Goal: Task Accomplishment & Management: Use online tool/utility

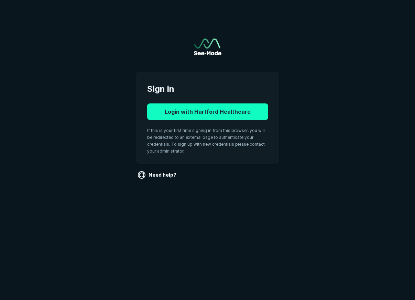
click at [240, 117] on button "Login with Hartford Healthcare" at bounding box center [207, 112] width 121 height 17
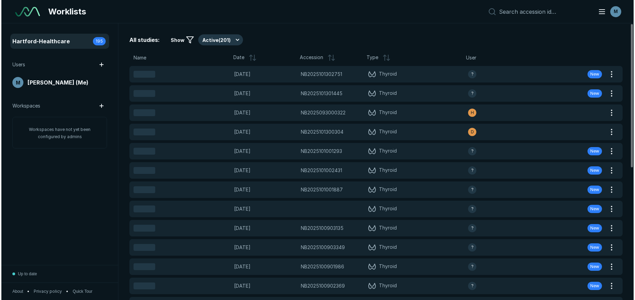
scroll to position [2115, 3739]
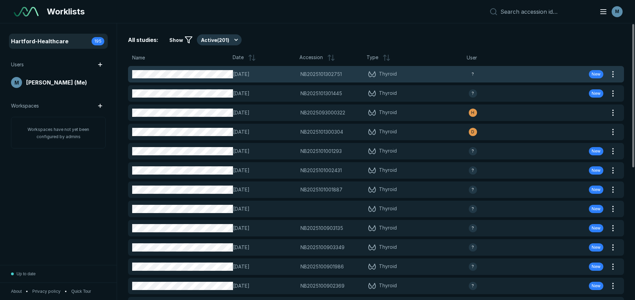
click at [294, 72] on span "[DATE]" at bounding box center [264, 75] width 63 height 8
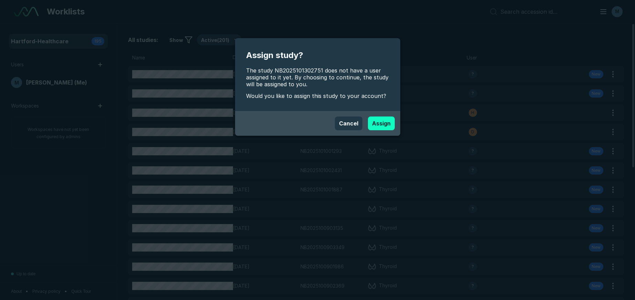
click at [381, 126] on button "Assign" at bounding box center [381, 124] width 27 height 14
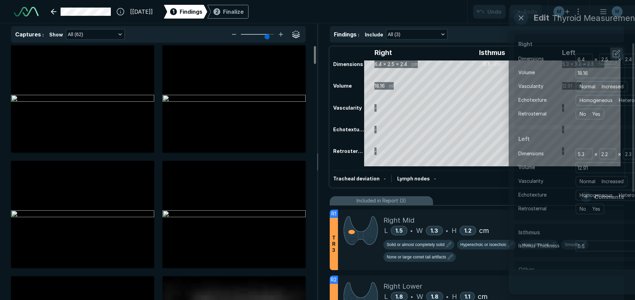
scroll to position [2115, 3739]
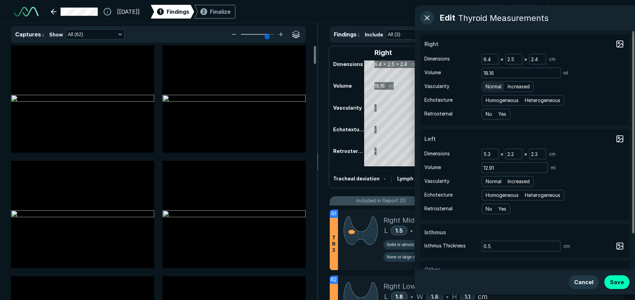
click at [415, 84] on span "Normal" at bounding box center [493, 87] width 16 height 8
click at [415, 84] on input "Normal" at bounding box center [486, 86] width 4 height 4
radio input "true"
click at [415, 98] on span "Heterogeneous" at bounding box center [541, 101] width 35 height 8
click at [415, 98] on input "Heterogeneous" at bounding box center [525, 99] width 4 height 4
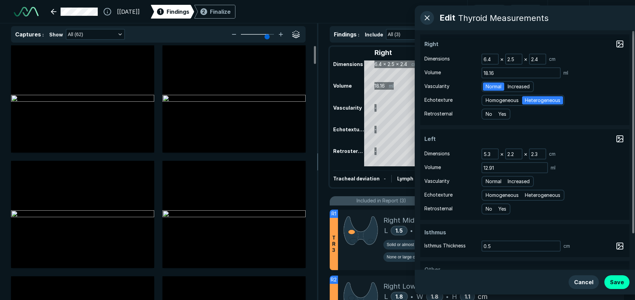
radio input "true"
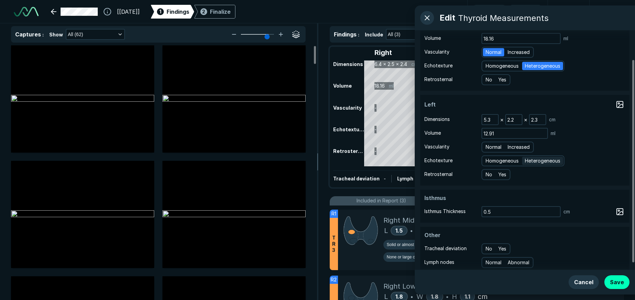
click at [415, 160] on span "Heterogeneous" at bounding box center [541, 161] width 35 height 8
click at [415, 160] on input "Heterogeneous" at bounding box center [525, 160] width 4 height 4
radio input "true"
click at [415, 144] on span "Normal" at bounding box center [493, 147] width 16 height 8
click at [415, 144] on input "Normal" at bounding box center [486, 146] width 4 height 4
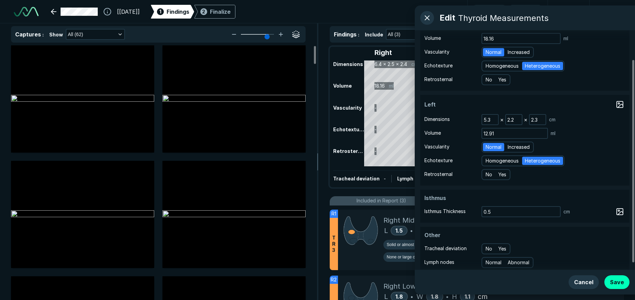
radio input "true"
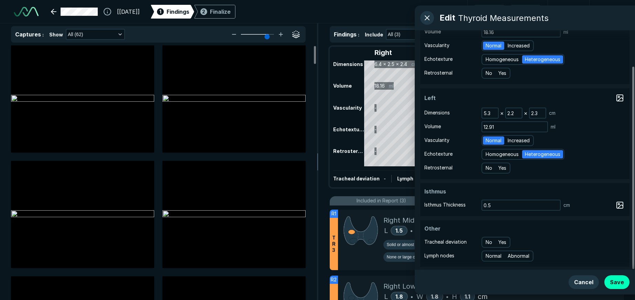
scroll to position [42, 0]
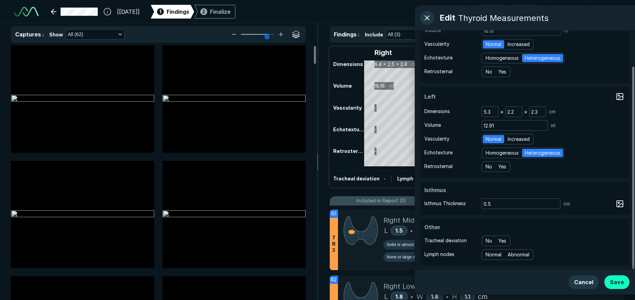
click at [415, 284] on button "Save" at bounding box center [616, 282] width 25 height 14
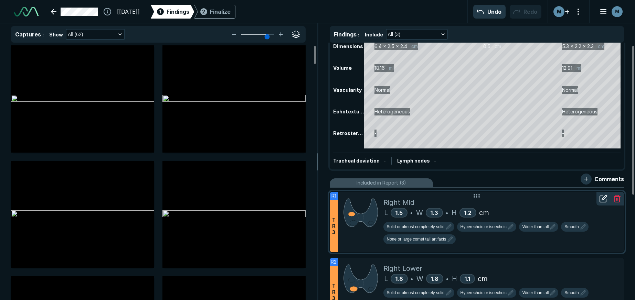
scroll to position [34, 0]
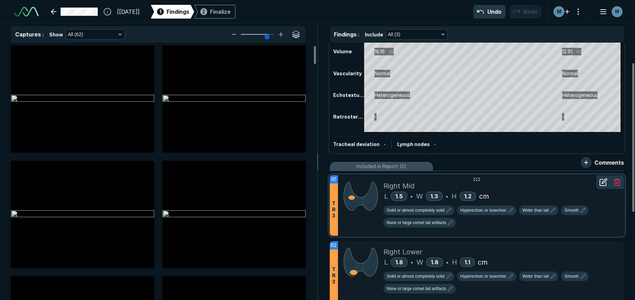
click at [415, 192] on div "L 1.5 • W 1.3 • H 1.2 cm" at bounding box center [500, 196] width 235 height 10
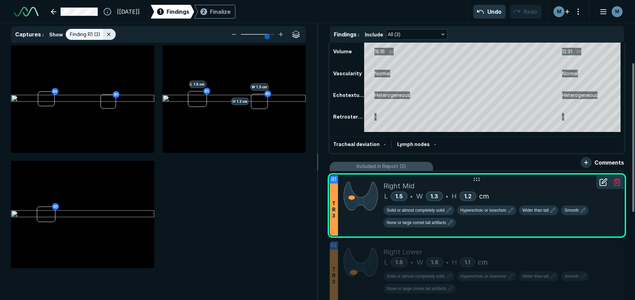
scroll to position [1956, 2197]
click at [415, 186] on icon at bounding box center [603, 182] width 8 height 8
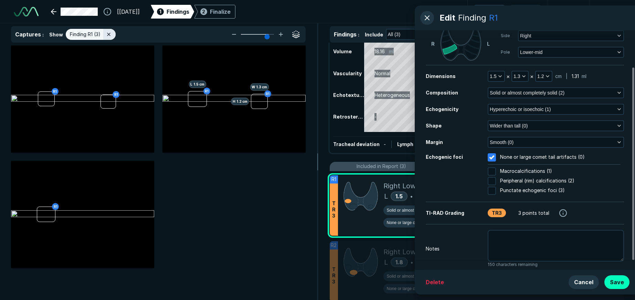
scroll to position [57, 0]
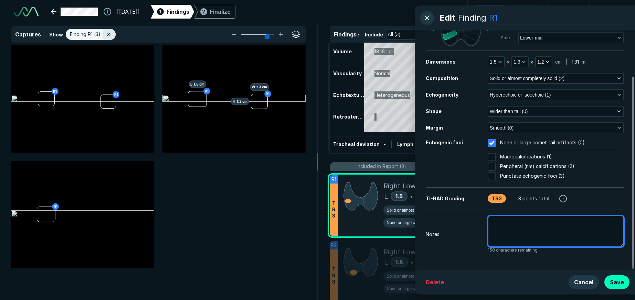
click at [415, 247] on textarea at bounding box center [555, 232] width 136 height 32
type textarea "x"
type textarea "p"
type textarea "x"
type textarea "pr"
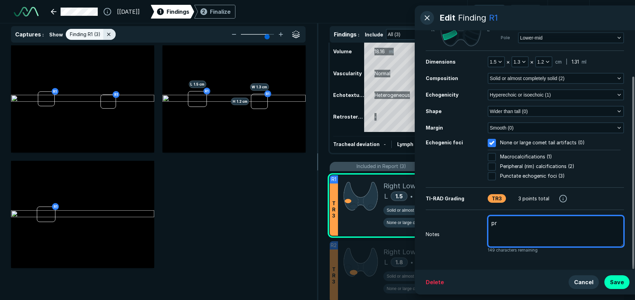
type textarea "x"
type textarea "pri"
type textarea "x"
type textarea "prio"
type textarea "x"
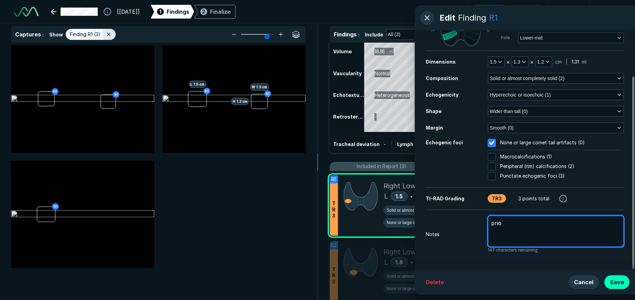
type textarea "prioe"
type textarea "x"
type textarea "prioe"
type textarea "x"
type textarea "prioe"
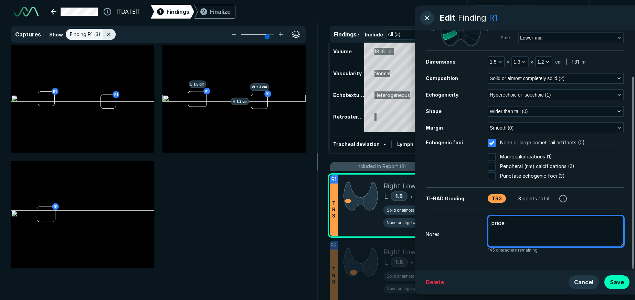
type textarea "x"
type textarea "prio"
type textarea "x"
type textarea "prior"
type textarea "x"
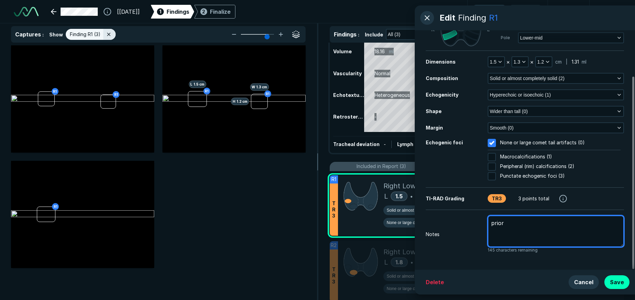
type textarea "prior"
type textarea "x"
type textarea "prior m"
type textarea "x"
type textarea "prior me"
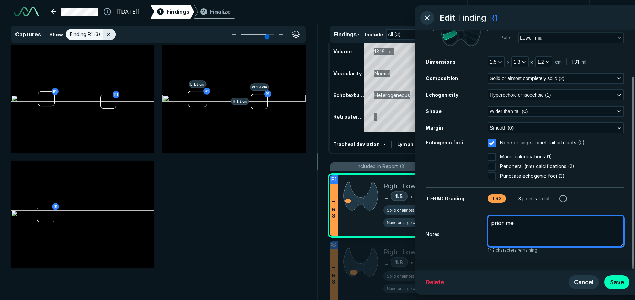
type textarea "x"
type textarea "prior mea"
type textarea "x"
type textarea "prior meas"
type textarea "x"
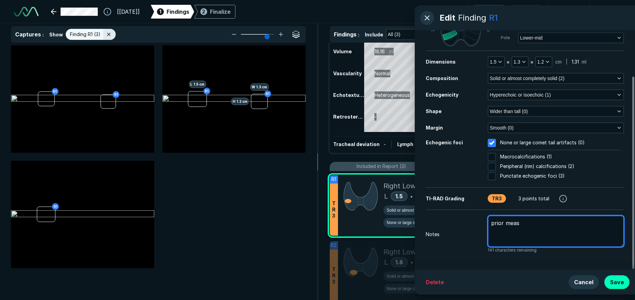
type textarea "prior measu"
type textarea "x"
type textarea "prior measur"
type textarea "x"
type textarea "prior measure"
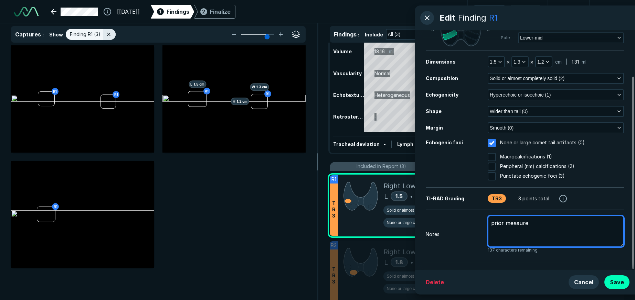
type textarea "x"
type textarea "prior measure"
type textarea "x"
type textarea "prior measure"
type textarea "x"
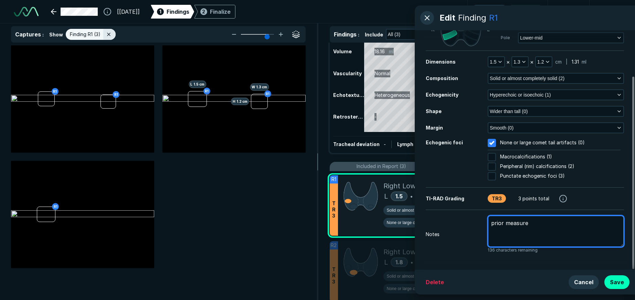
type textarea "prior measurem"
type textarea "x"
type textarea "prior measureme"
type textarea "x"
type textarea "prior measuremen"
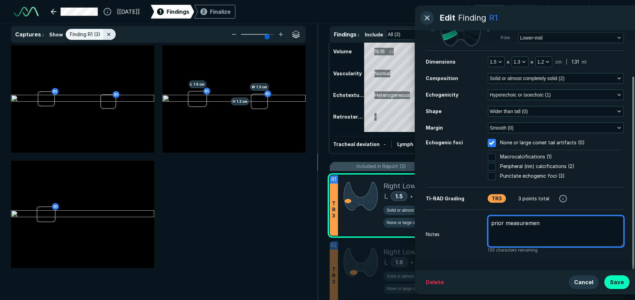
type textarea "x"
type textarea "prior measurement"
type textarea "x"
type textarea "prior measurement"
type textarea "x"
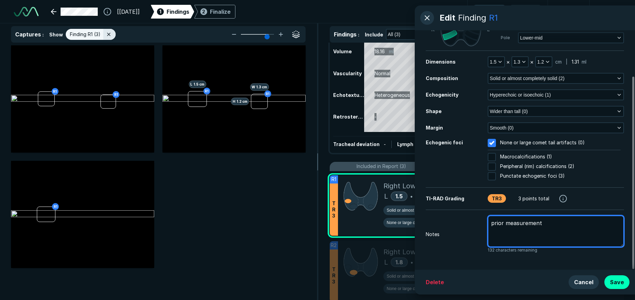
type textarea "prior measurement s"
type textarea "x"
type textarea "prior measurement"
type textarea "x"
type textarea "prior measurement"
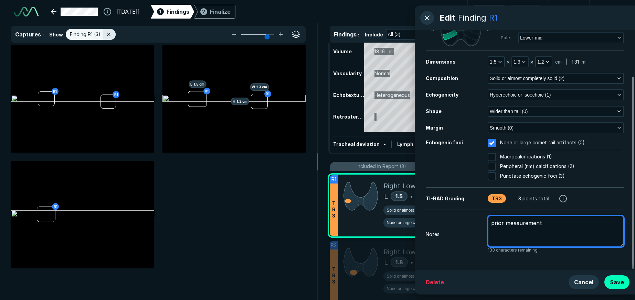
type textarea "x"
type textarea "prior measurements"
type textarea "x"
type textarea "prior measurements"
type textarea "x"
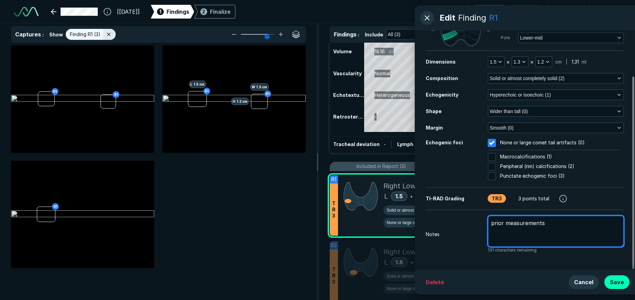
type textarea "prior measurements 1"
type textarea "x"
type textarea "prior measurements 1."
type textarea "x"
type textarea "prior measurements 1.2"
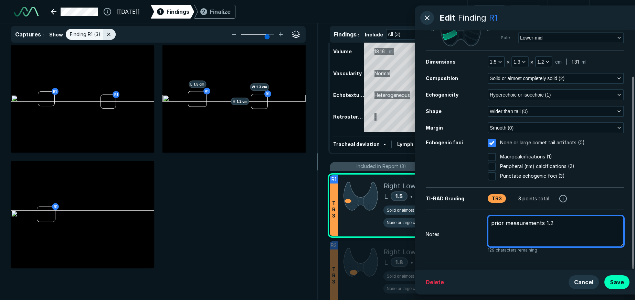
type textarea "x"
type textarea "prior measurements 1.2"
type textarea "x"
type textarea "prior measurements 1.2 x"
type textarea "x"
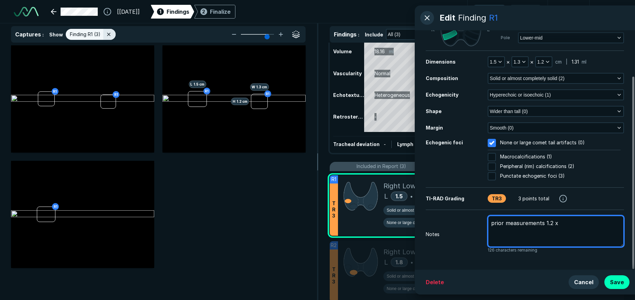
type textarea "prior measurements 1.2 x"
type textarea "x"
type textarea "prior measurements 1.2 x 1"
type textarea "x"
type textarea "prior measurements 1.2 x 1."
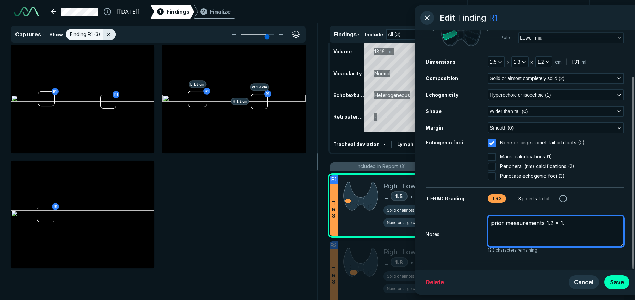
type textarea "x"
type textarea "prior measurements 1.2 x 1.2"
type textarea "x"
type textarea "prior measurements 1.2 x 1.2s"
type textarea "x"
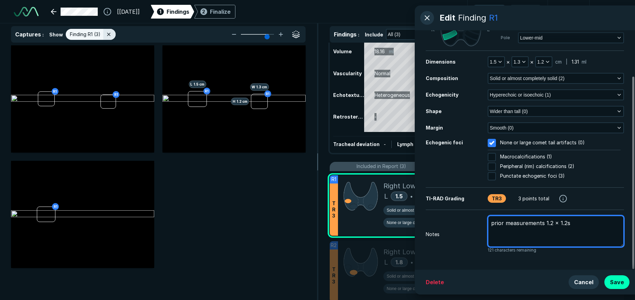
type textarea "prior measurements 1.2 x 1.2"
type textarea "x"
type textarea "prior measurements 1.2 x 1.2"
type textarea "x"
type textarea "prior measurements 1.2 x 1.2 x"
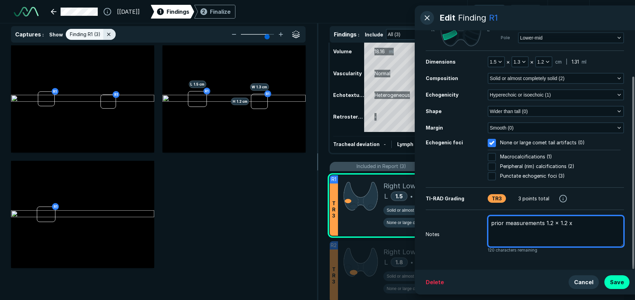
type textarea "x"
type textarea "prior measurements 1.2 x 1.2 x"
type textarea "x"
type textarea "prior measurements 1.2 x 1.2 x 1"
type textarea "x"
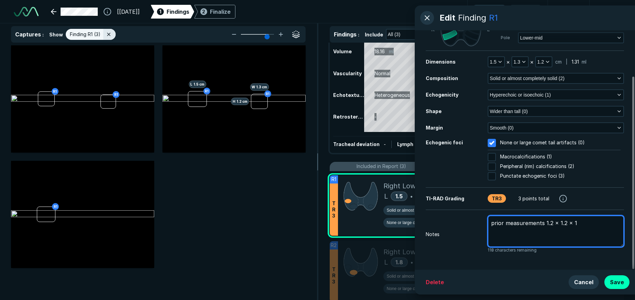
type textarea "prior measurements 1.2 x 1.2 x 1"
type textarea "x"
type textarea "prior measurements 1.2 x 1.2 x 1 c"
type textarea "x"
type textarea "prior measurements 1.2 x 1.2 x 1 cm"
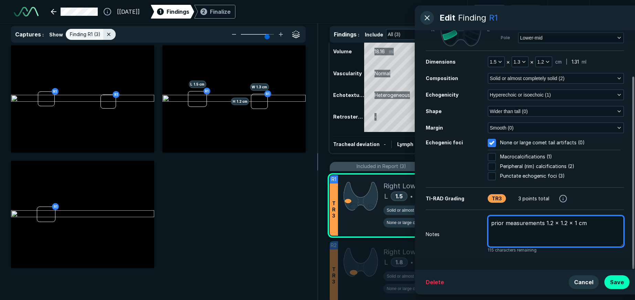
type textarea "x"
type textarea "prior measurements 1.2 x 1.2 x 1 cm"
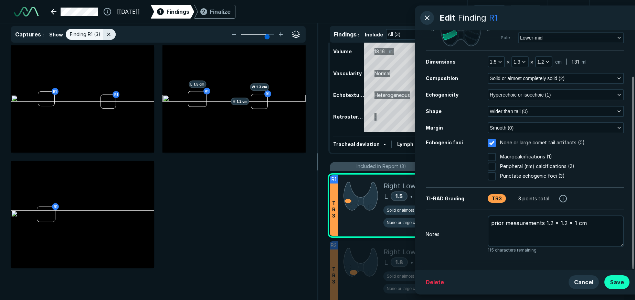
click at [415, 278] on button "Save" at bounding box center [616, 282] width 25 height 14
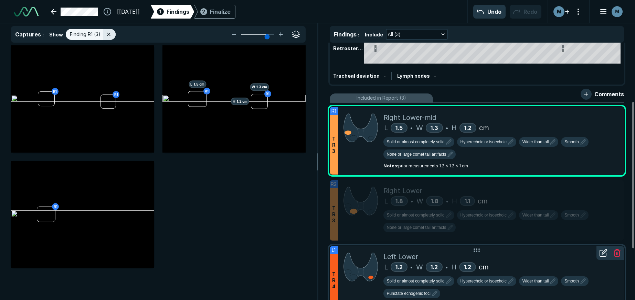
scroll to position [103, 0]
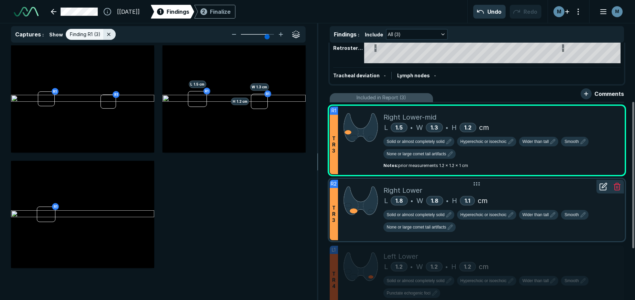
click at [415, 231] on div "Solid or almost completely solid Hyperechoic or isoechoic Wider than tall Smoot…" at bounding box center [500, 222] width 235 height 25
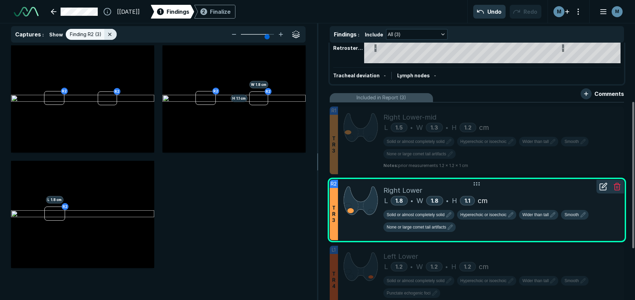
click at [415, 188] on div at bounding box center [603, 187] width 14 height 14
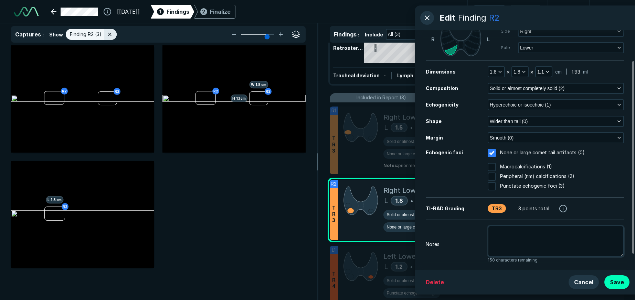
scroll to position [57, 0]
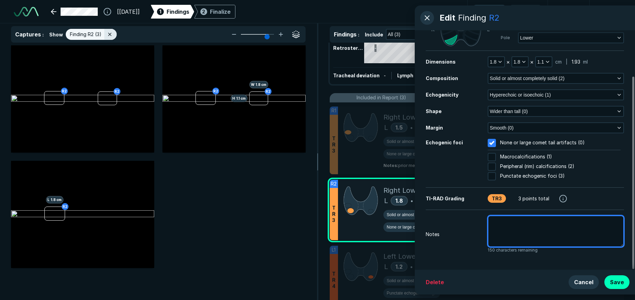
click at [415, 228] on textarea at bounding box center [555, 232] width 136 height 32
type textarea "x"
type textarea "p"
type textarea "x"
type textarea "pr"
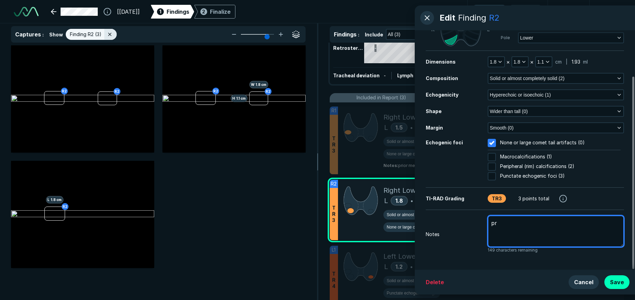
type textarea "x"
type textarea "pri"
type textarea "x"
type textarea "prio"
type textarea "x"
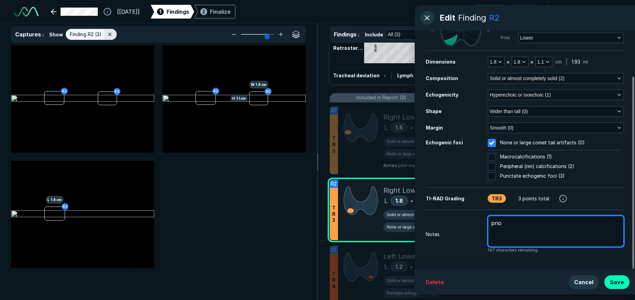
type textarea "prior"
type textarea "x"
type textarea "prior"
type textarea "x"
type textarea "prior m"
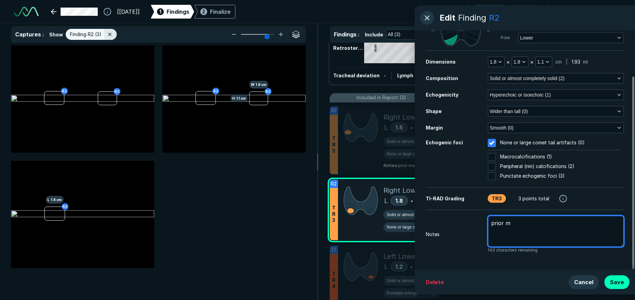
type textarea "x"
type textarea "prior me"
type textarea "x"
type textarea "prior mea"
type textarea "x"
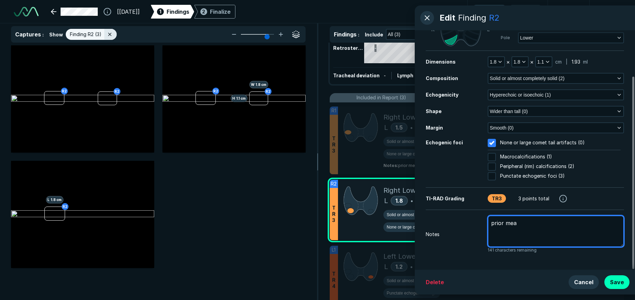
type textarea "prior meas"
type textarea "x"
type textarea "prior measu"
type textarea "x"
type textarea "prior measur"
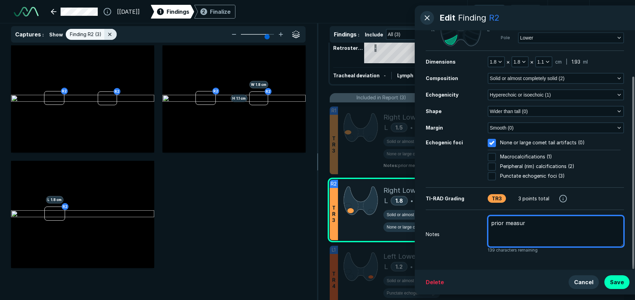
type textarea "x"
type textarea "prior measure"
type textarea "x"
type textarea "prior measurem"
type textarea "x"
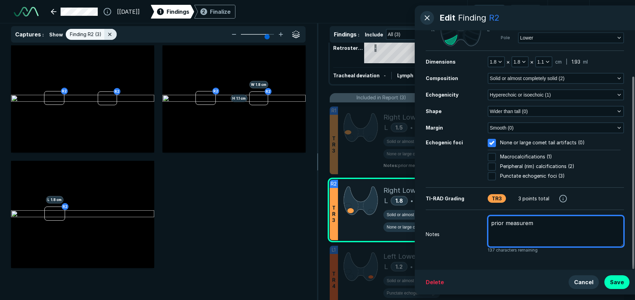
type textarea "prior measureme"
type textarea "x"
type textarea "prior measuremen"
type textarea "x"
type textarea "prior measurement"
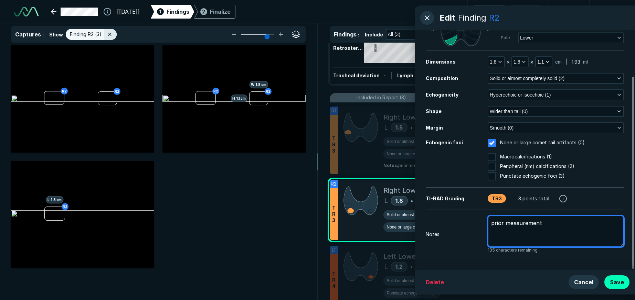
type textarea "x"
type textarea "prior measurement"
type textarea "x"
type textarea "prior measurement"
type textarea "x"
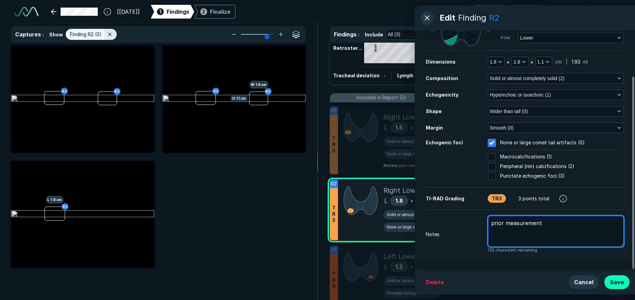
type textarea "prior measurements"
type textarea "x"
type textarea "prior measurements"
type textarea "x"
type textarea "prior measurements :"
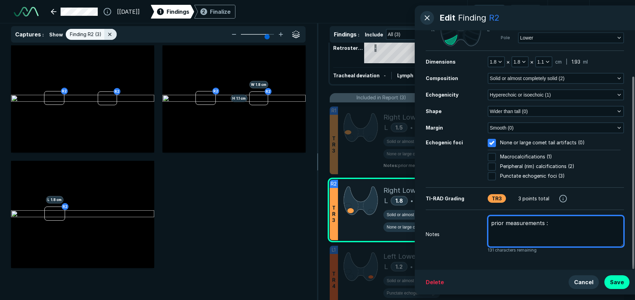
type textarea "x"
type textarea "prior measurements :"
type textarea "x"
type textarea "prior measurements : 1"
type textarea "x"
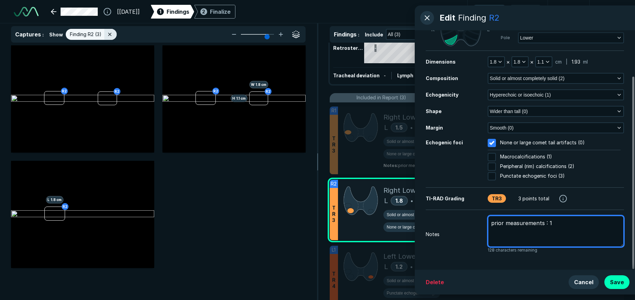
type textarea "prior measurements : 1."
type textarea "x"
type textarea "prior measurements : 1.4"
type textarea "x"
type textarea "prior measurements : 1.4"
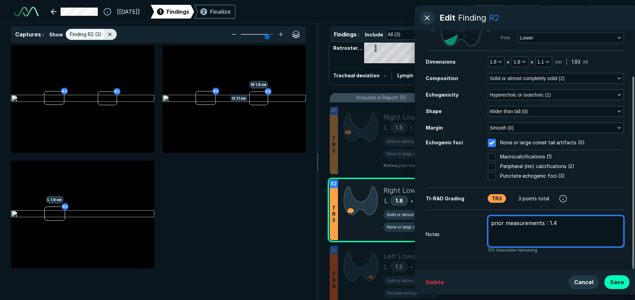
type textarea "x"
type textarea "prior measurements : 1.4 x"
type textarea "x"
type textarea "prior measurements : 1.4 x"
type textarea "x"
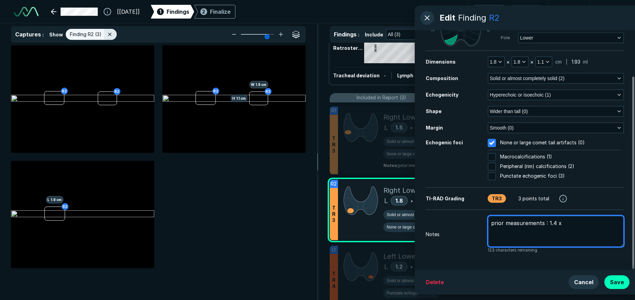
type textarea "prior measurements : 1.4 x 1"
type textarea "x"
type textarea "prior measurements : 1.4 x 1."
type textarea "x"
type textarea "prior measurements : 1.4 x 1.4"
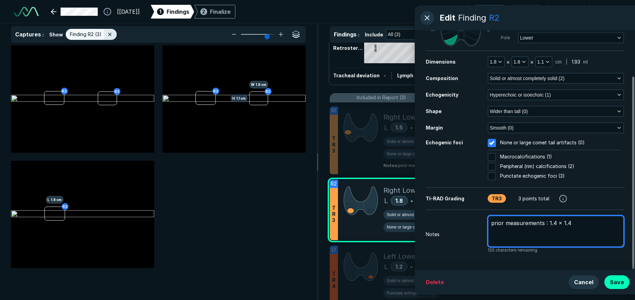
type textarea "x"
type textarea "prior measurements : 1.4 x 1.4"
type textarea "x"
type textarea "prior measurements : 1.4 x 1.4 x"
type textarea "x"
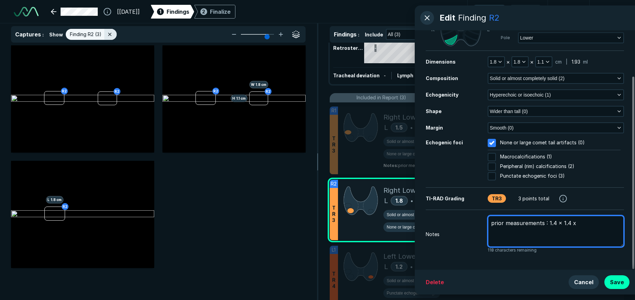
type textarea "prior measurements : 1.4 x 1.4 x"
type textarea "x"
type textarea "prior measurements : 1.4 x 1.4 x ."
type textarea "x"
type textarea "prior measurements : 1.4 x 1.4 x .8"
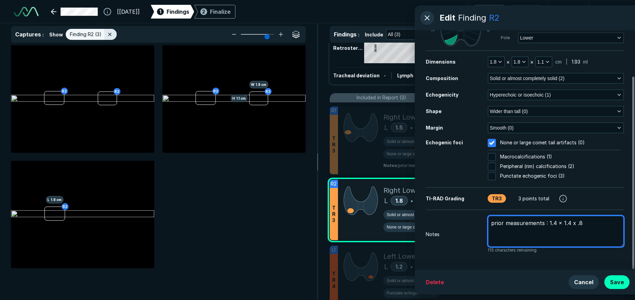
type textarea "x"
type textarea "prior measurements : 1.4 x 1.4 x .8"
type textarea "x"
type textarea "prior measurements : 1.4 x 1.4 x .8 c"
type textarea "x"
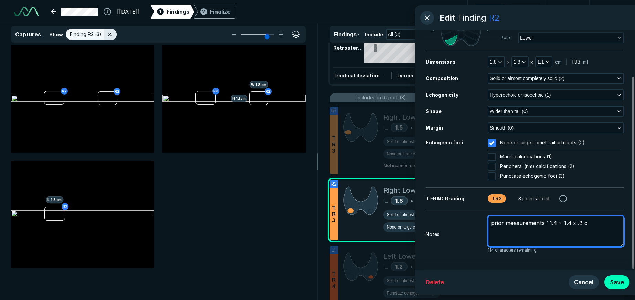
type textarea "prior measurements : 1.4 x 1.4 x .8 cm"
type textarea "x"
type textarea "prior measurements : 1.4 x 1.4 x .8 cm"
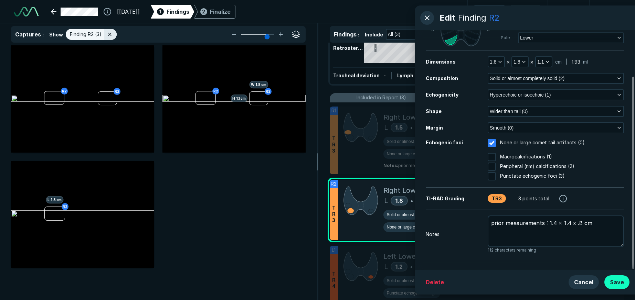
click at [415, 287] on button "Save" at bounding box center [616, 282] width 25 height 14
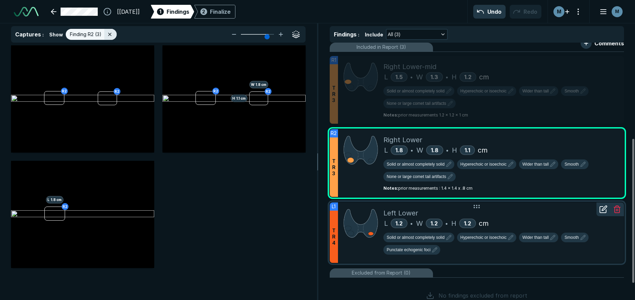
scroll to position [172, 0]
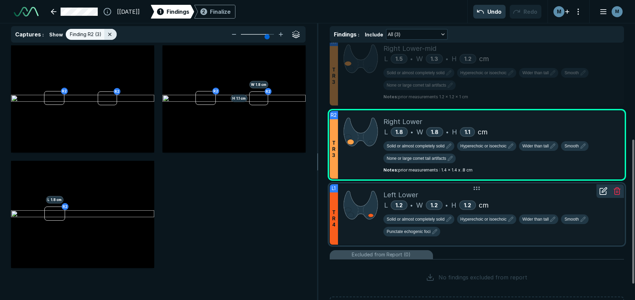
click at [348, 236] on div at bounding box center [360, 214] width 45 height 61
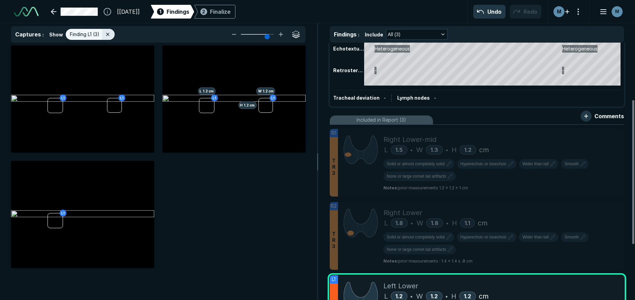
scroll to position [103, 0]
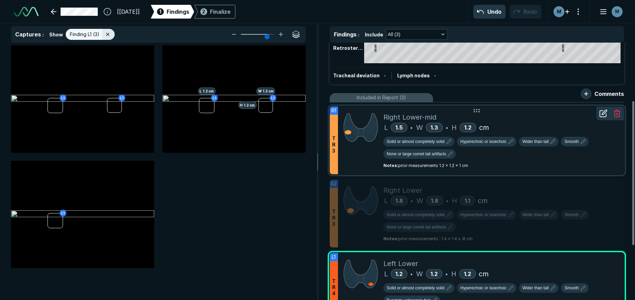
click at [364, 163] on div at bounding box center [360, 141] width 45 height 68
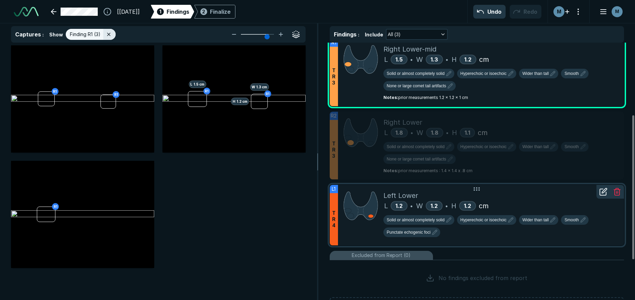
scroll to position [172, 0]
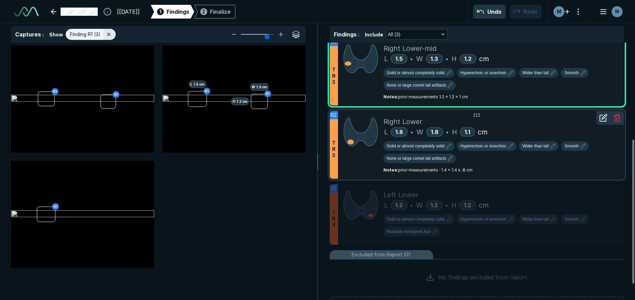
click at [415, 163] on div "Solid or almost completely solid Hyperechoic or isoechoic Wider than tall Smoot…" at bounding box center [500, 153] width 235 height 25
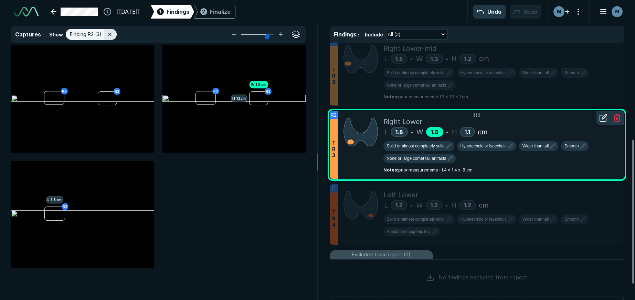
click at [415, 132] on span "1.8" at bounding box center [435, 132] width 8 height 7
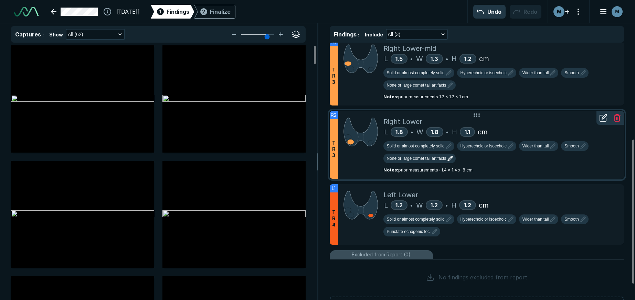
scroll to position [1956, 2197]
click at [415, 119] on icon at bounding box center [602, 118] width 6 height 6
type textarea "x"
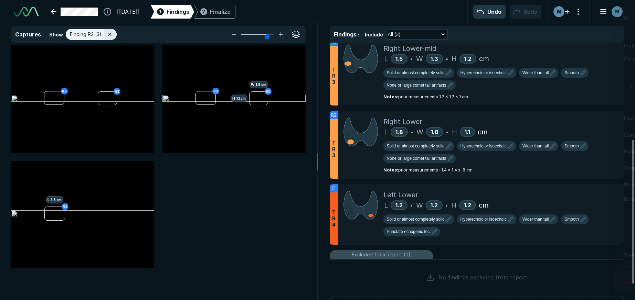
scroll to position [1838, 1764]
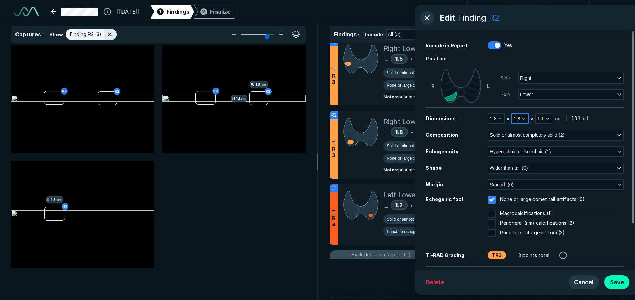
click at [415, 116] on button "1.8" at bounding box center [520, 119] width 16 height 10
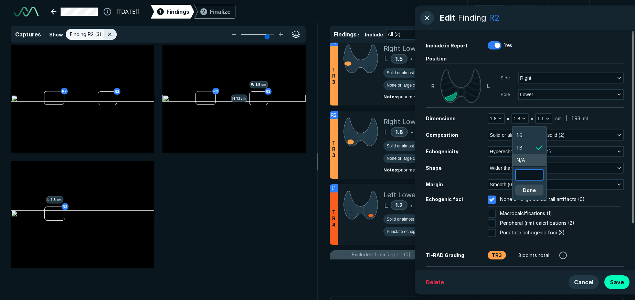
click at [415, 171] on input "text" at bounding box center [529, 175] width 27 height 10
type input "1.7"
click at [415, 191] on button "Done" at bounding box center [529, 190] width 28 height 11
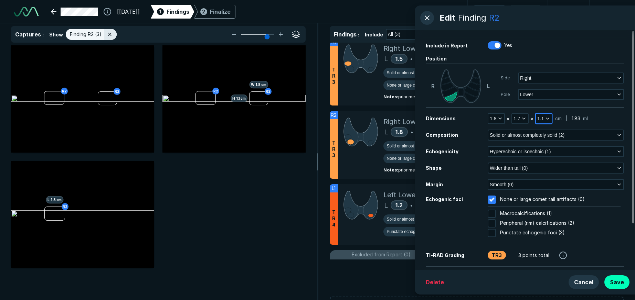
click at [415, 120] on icon "button" at bounding box center [547, 119] width 6 height 6
click at [415, 145] on li "1.2" at bounding box center [552, 148] width 34 height 12
type textarea "x"
click at [415, 281] on button "Save" at bounding box center [616, 282] width 25 height 14
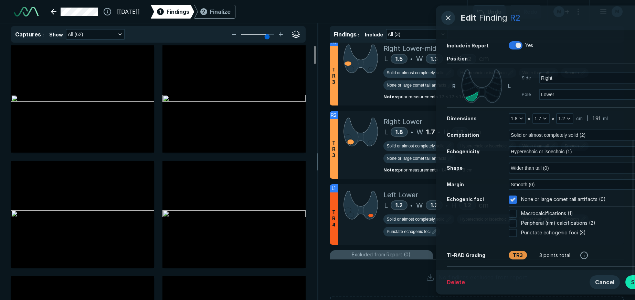
scroll to position [1956, 2197]
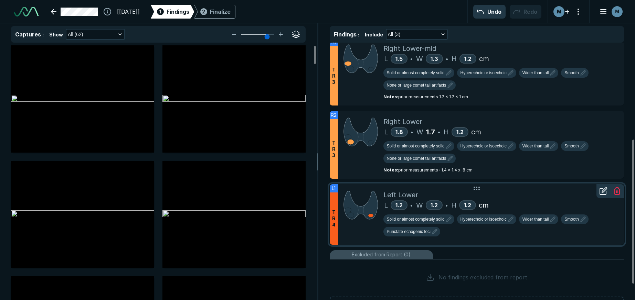
click at [415, 208] on div "L 1.2 • W 1.2 • H 1.2 cm" at bounding box center [500, 205] width 235 height 10
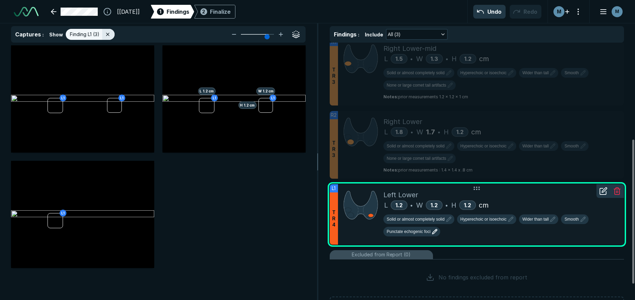
click at [415, 231] on icon "button" at bounding box center [434, 232] width 8 height 8
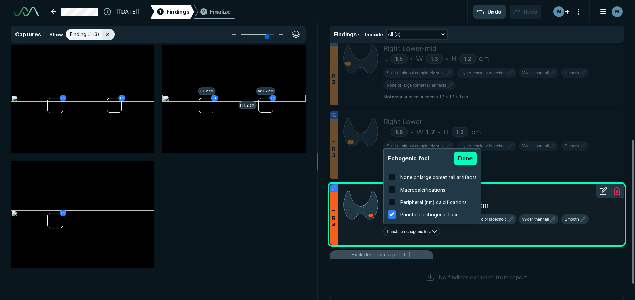
scroll to position [1106, 1312]
click at [415, 175] on span "None or large comet tail artifacts" at bounding box center [438, 177] width 76 height 6
checkbox input "true"
checkbox input "false"
click at [415, 152] on button "Done" at bounding box center [465, 159] width 23 height 14
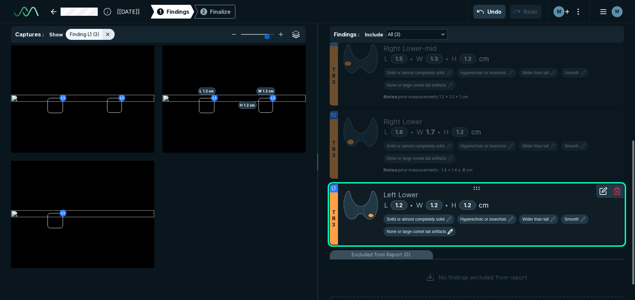
scroll to position [200, 0]
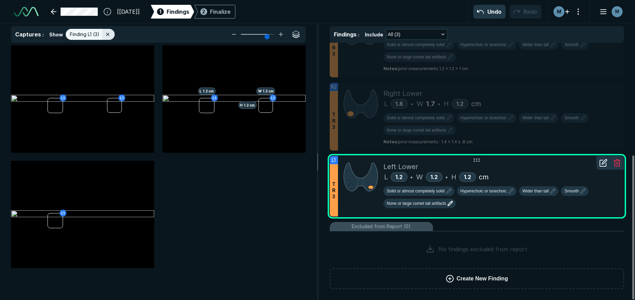
click at [415, 161] on icon at bounding box center [603, 163] width 8 height 8
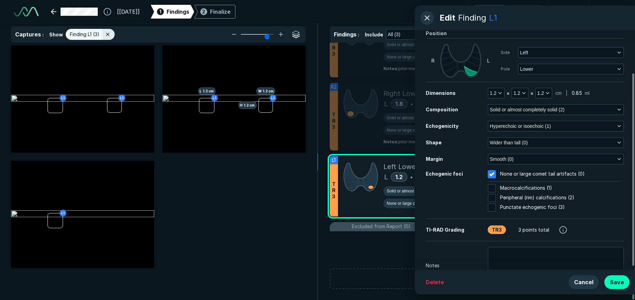
scroll to position [57, 0]
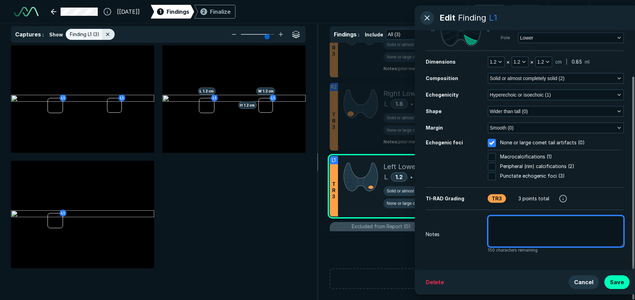
click at [415, 232] on textarea at bounding box center [555, 232] width 136 height 32
type textarea "x"
type textarea "p"
type textarea "x"
type textarea "pr"
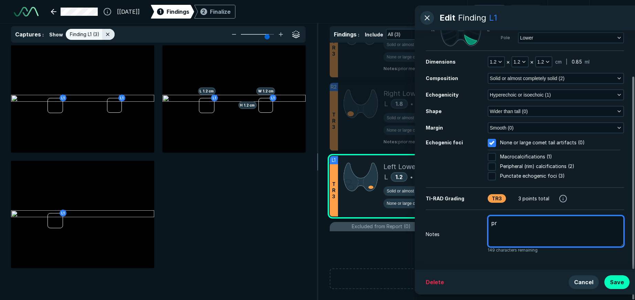
type textarea "x"
type textarea "pri"
type textarea "x"
type textarea "prio"
type textarea "x"
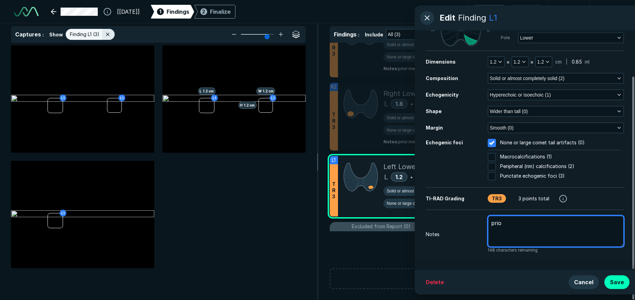
type textarea "prior"
type textarea "x"
type textarea "prior"
type textarea "x"
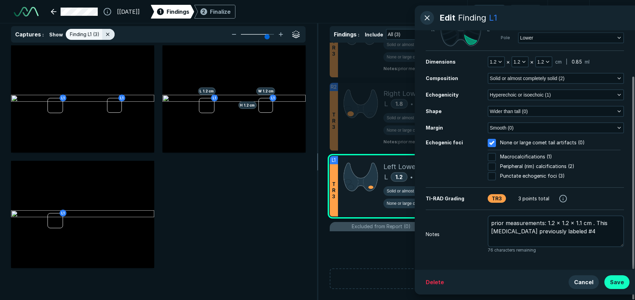
click at [415, 280] on button "Save" at bounding box center [616, 282] width 25 height 14
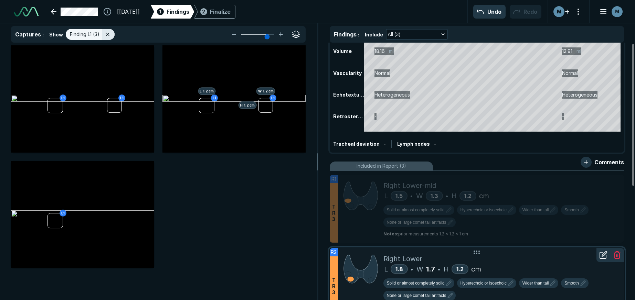
scroll to position [1, 0]
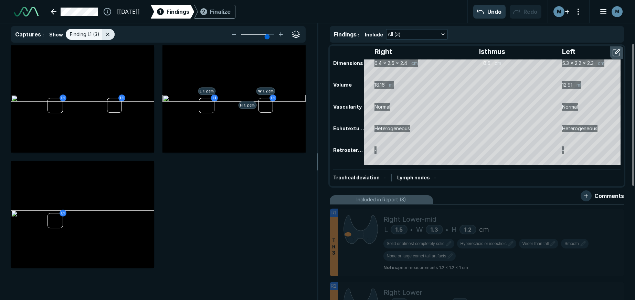
click at [415, 176] on div "Tracheal deviation - Lymph nodes -" at bounding box center [477, 178] width 288 height 16
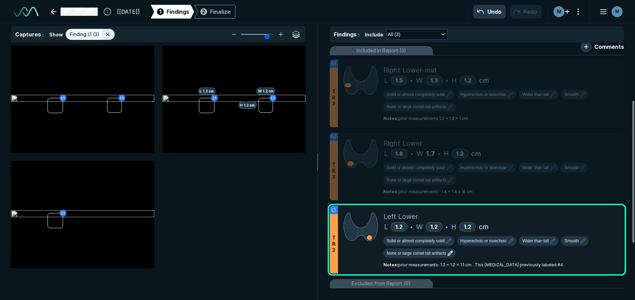
scroll to position [207, 0]
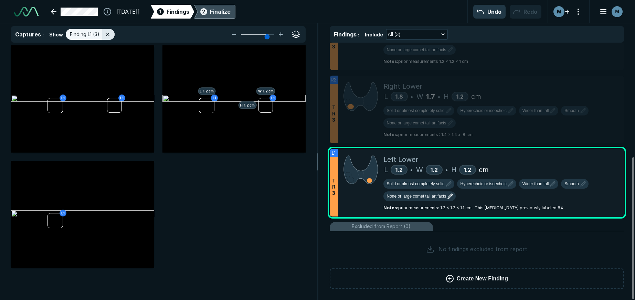
click at [230, 15] on div "Finalize" at bounding box center [220, 12] width 21 height 8
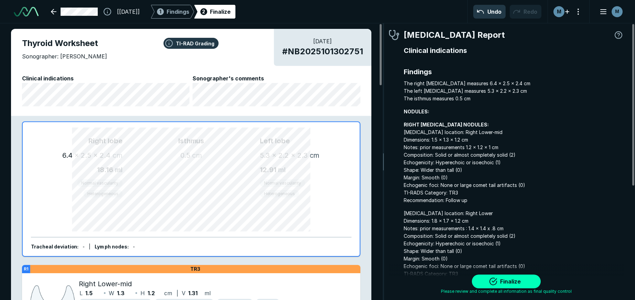
scroll to position [2090, 1931]
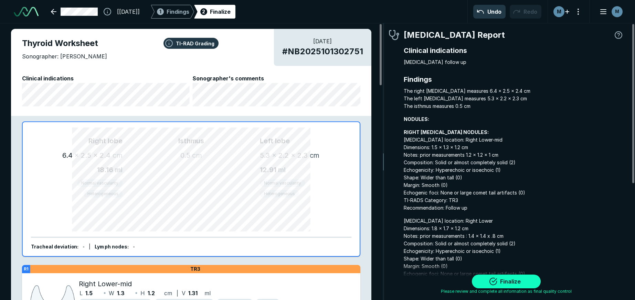
click at [415, 283] on button "Finalize" at bounding box center [506, 282] width 69 height 14
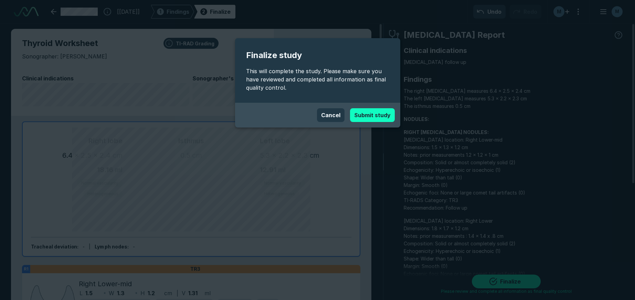
click at [377, 114] on button "Submit study" at bounding box center [372, 115] width 45 height 14
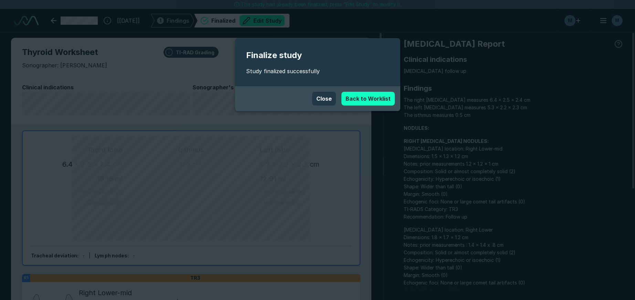
click at [382, 102] on link "Back to Worklist" at bounding box center [367, 99] width 53 height 14
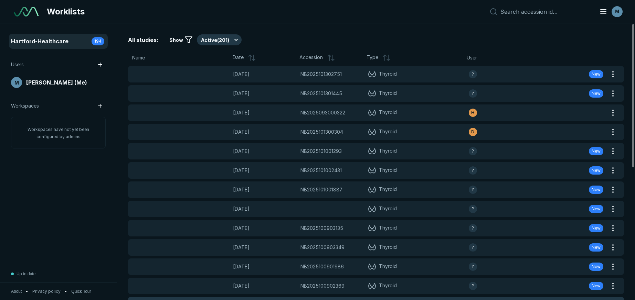
scroll to position [2005, 3103]
